Goal: Information Seeking & Learning: Check status

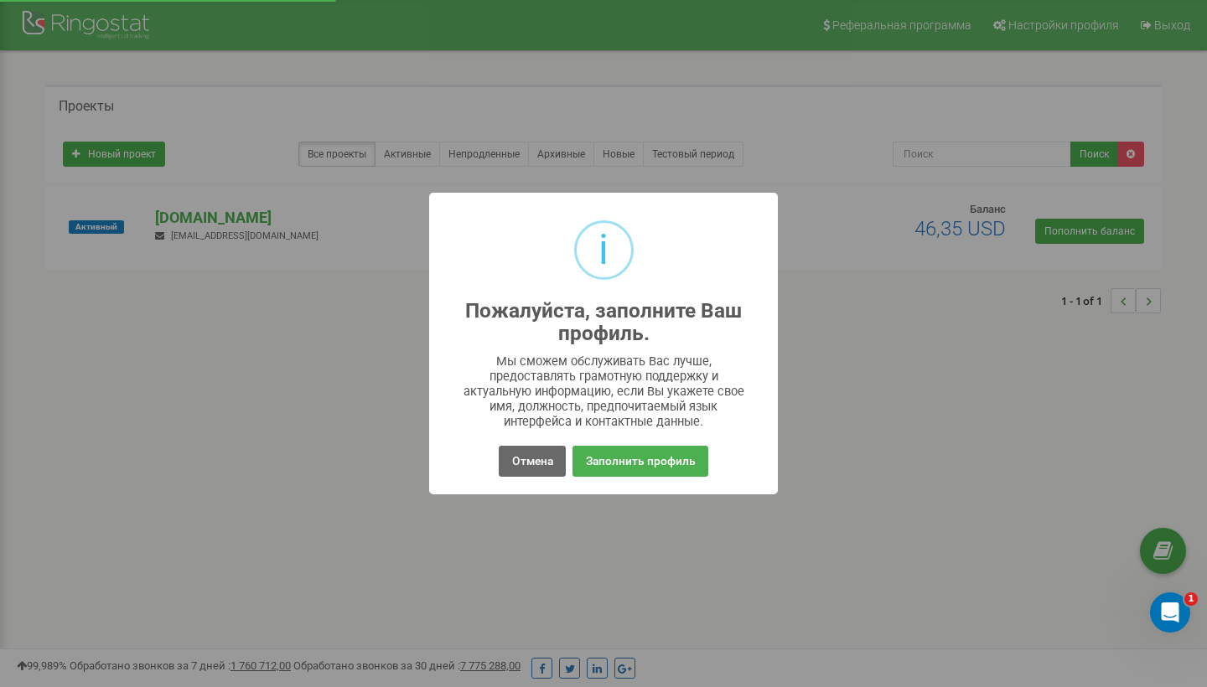
click at [532, 462] on button "Отмена" at bounding box center [532, 461] width 66 height 31
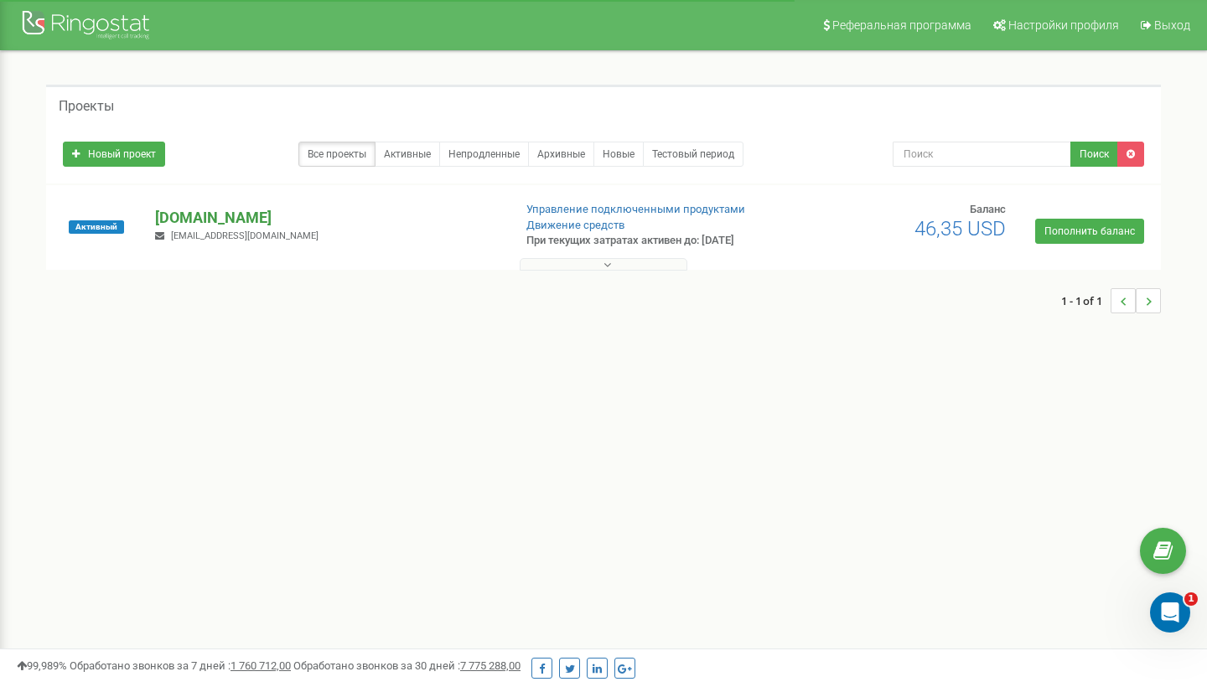
click at [206, 212] on p "[DOMAIN_NAME]" at bounding box center [327, 218] width 344 height 22
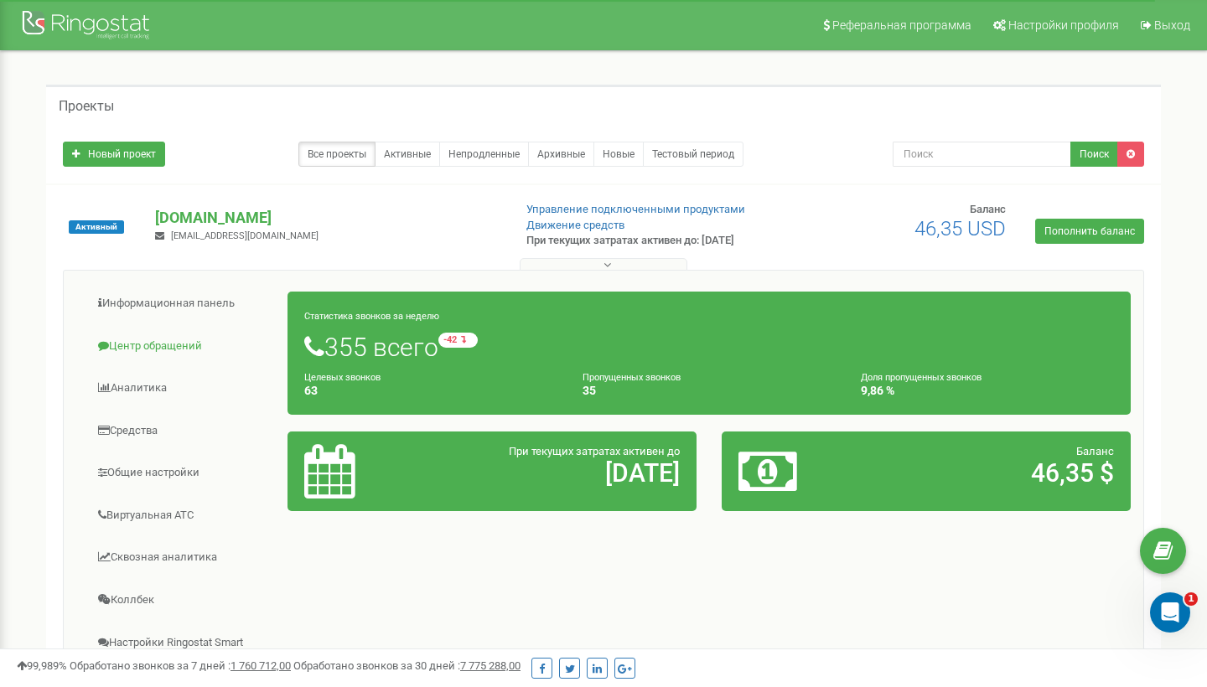
click at [146, 347] on link "Центр обращений" at bounding box center [182, 346] width 212 height 41
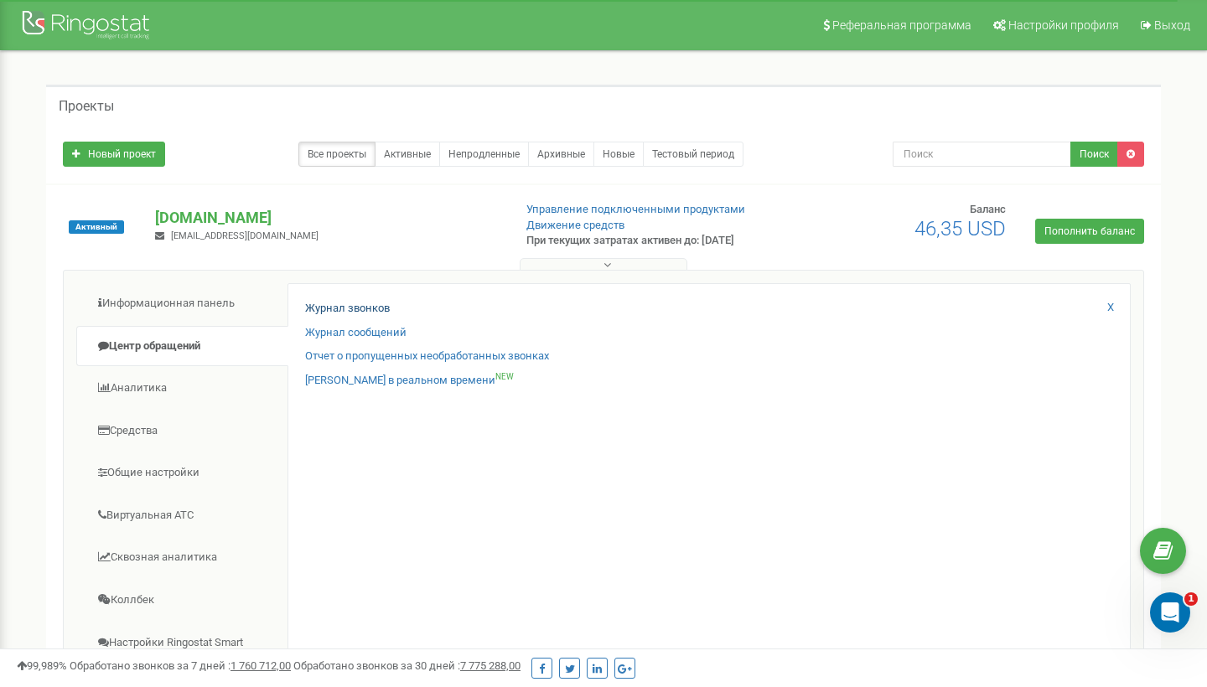
click at [330, 303] on link "Журнал звонков" at bounding box center [347, 309] width 85 height 16
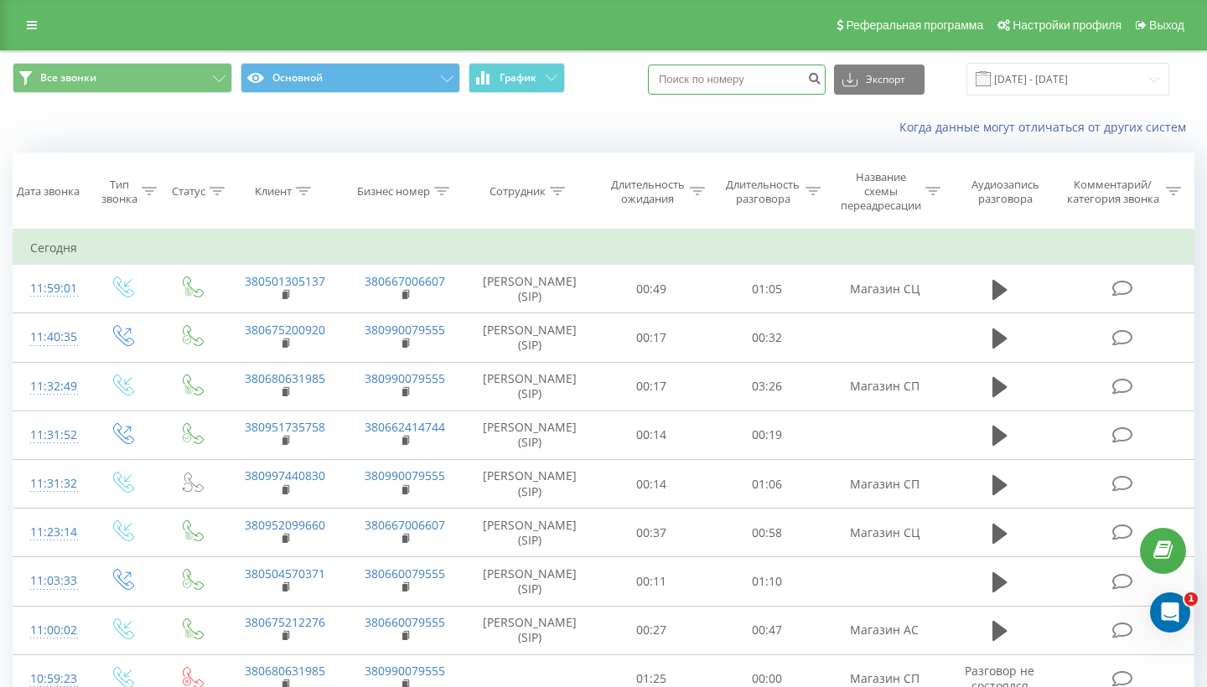
click at [756, 95] on input at bounding box center [737, 80] width 178 height 30
paste input "380501305137"
type input "380501305137"
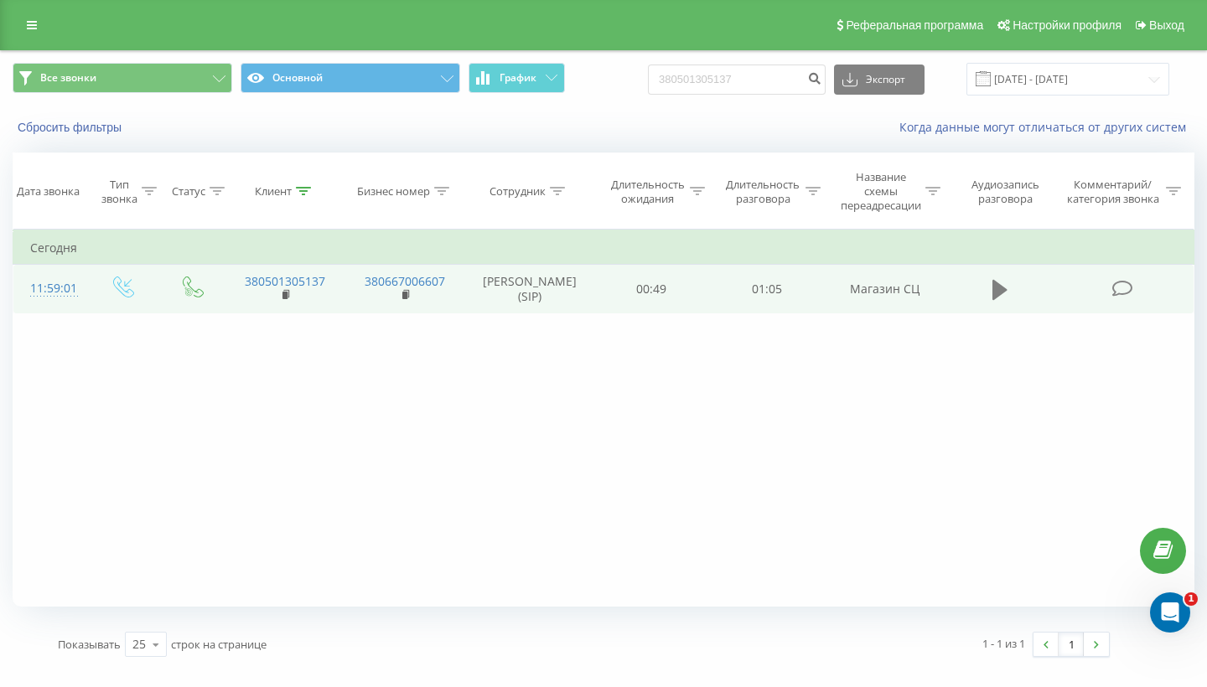
click at [1000, 300] on icon at bounding box center [1000, 290] width 15 height 20
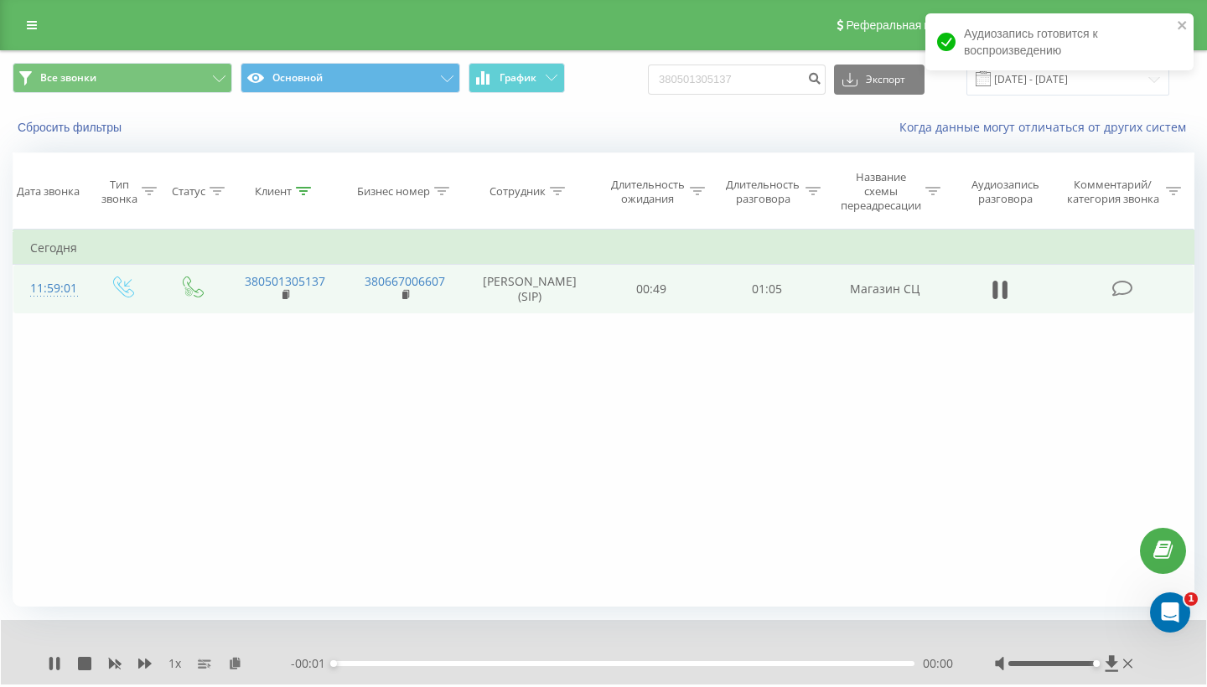
drag, startPoint x: 1052, startPoint y: 678, endPoint x: 1196, endPoint y: 684, distance: 144.3
click at [1196, 684] on div "1 x - 00:01 00:00 00:00" at bounding box center [604, 652] width 1206 height 65
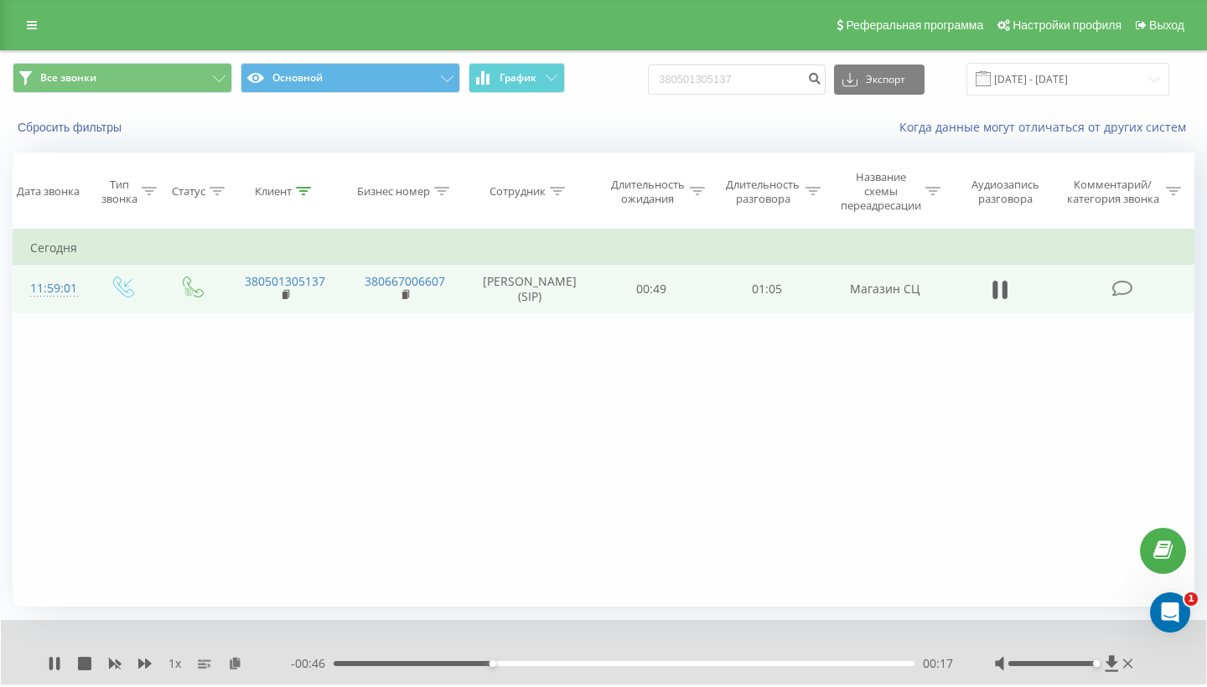
scroll to position [62, 0]
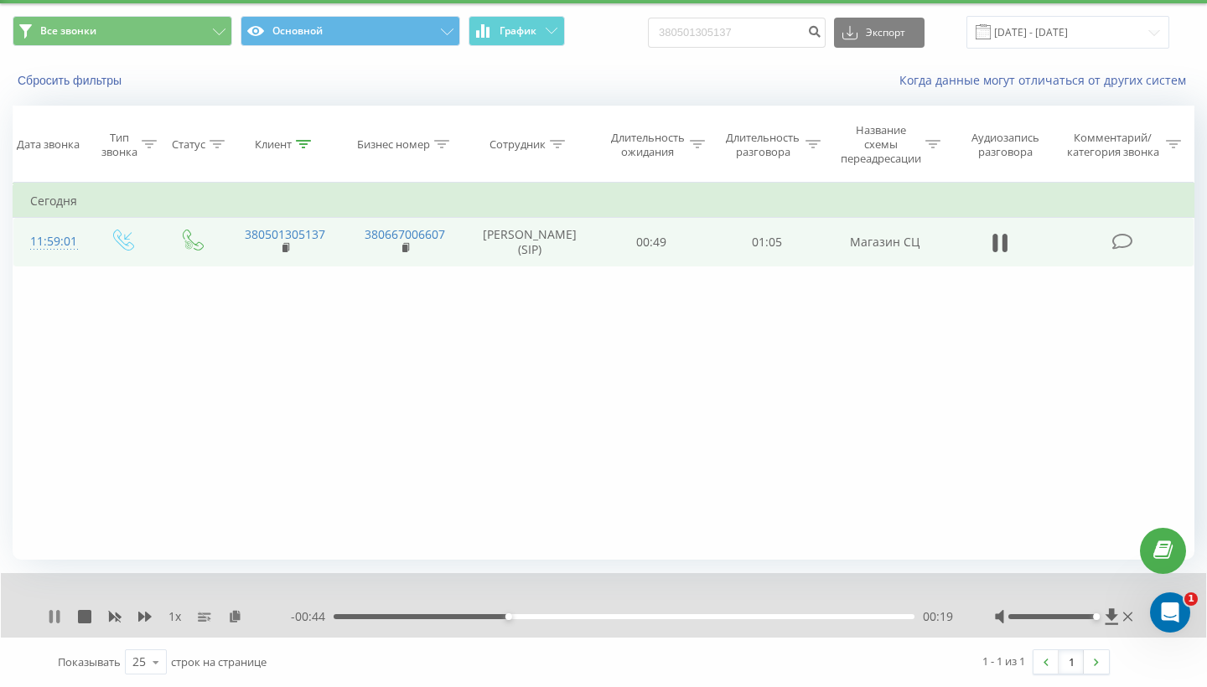
click at [52, 620] on icon at bounding box center [50, 616] width 3 height 13
click at [1113, 617] on icon at bounding box center [1111, 617] width 13 height 16
